Goal: Communication & Community: Ask a question

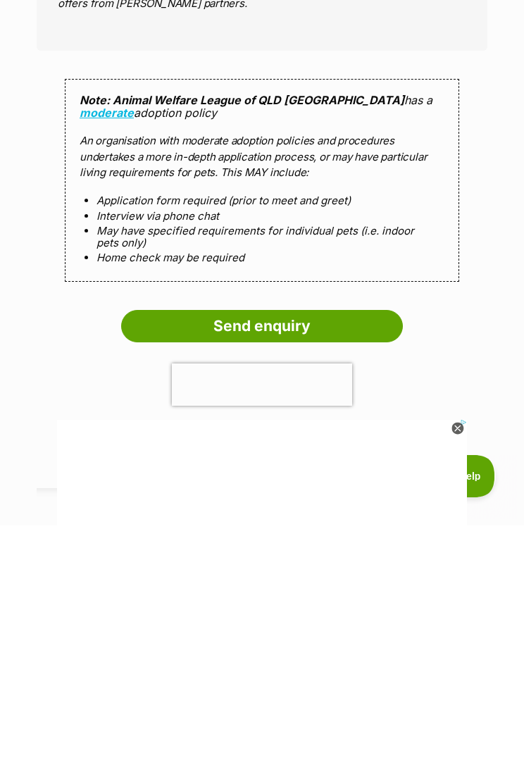
click at [237, 549] on input "Send enquiry" at bounding box center [262, 565] width 282 height 32
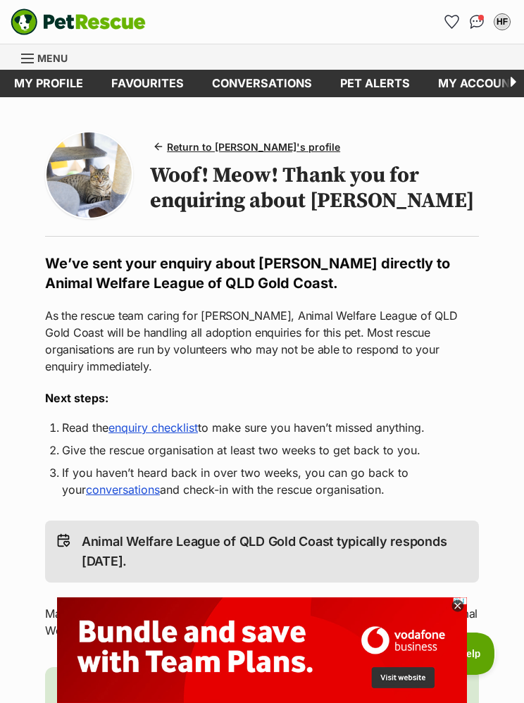
click at [80, 159] on img at bounding box center [88, 174] width 85 height 85
click at [103, 169] on img at bounding box center [88, 174] width 85 height 85
click at [210, 143] on span "Return to Rusty's profile" at bounding box center [253, 146] width 173 height 15
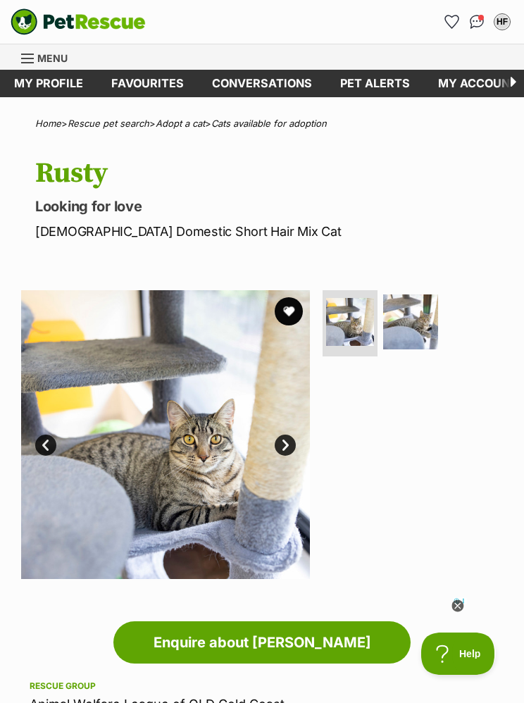
click at [285, 434] on link "Next" at bounding box center [285, 444] width 21 height 21
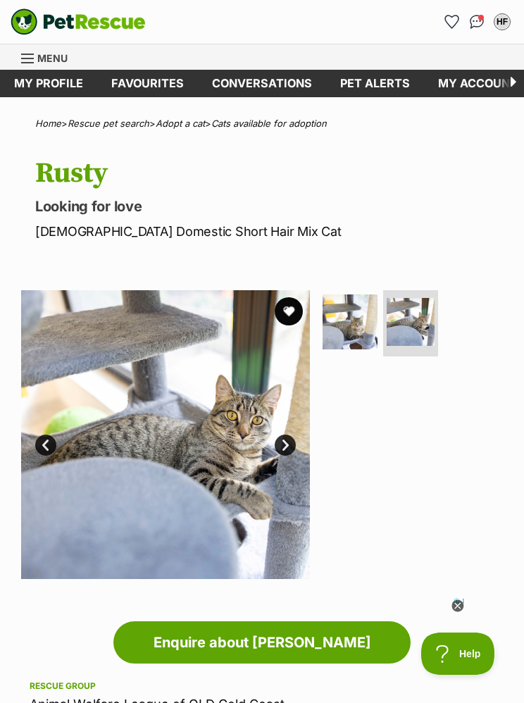
click at [282, 436] on link "Next" at bounding box center [285, 444] width 21 height 21
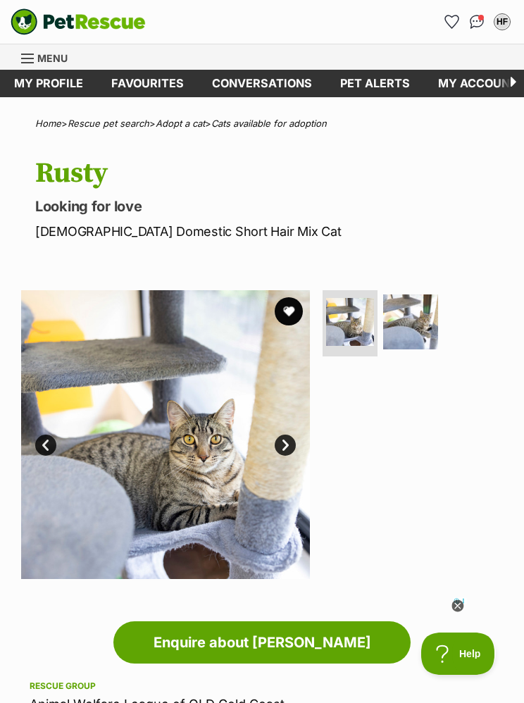
click at [417, 322] on img at bounding box center [410, 321] width 55 height 55
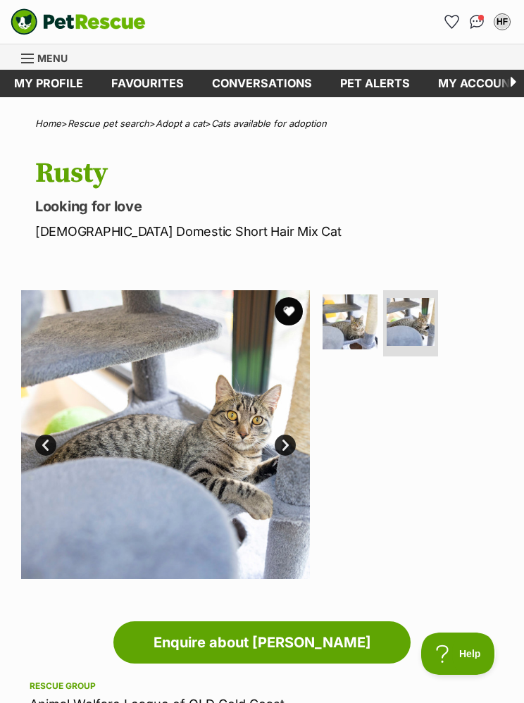
click at [472, 22] on img "Conversations" at bounding box center [477, 22] width 15 height 14
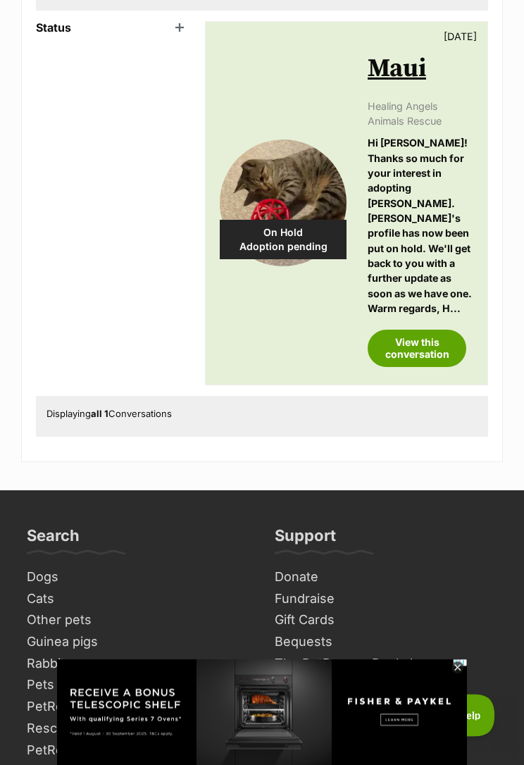
scroll to position [222, 0]
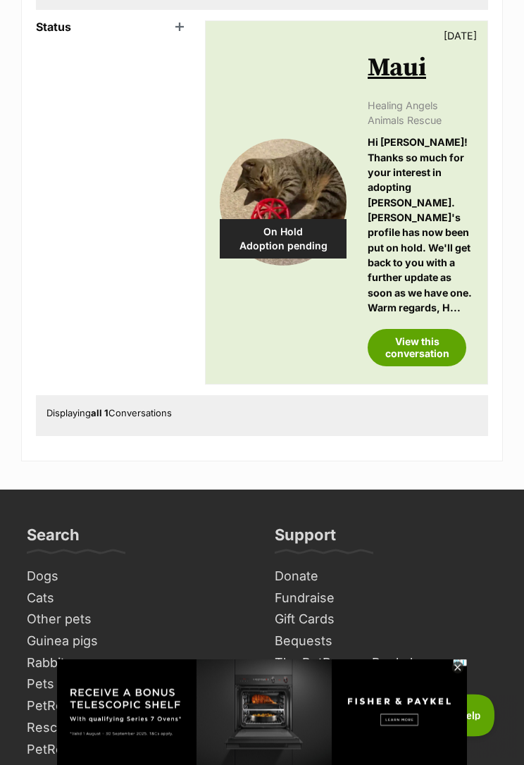
click at [401, 329] on link "View this conversation" at bounding box center [416, 347] width 99 height 37
